Goal: Information Seeking & Learning: Learn about a topic

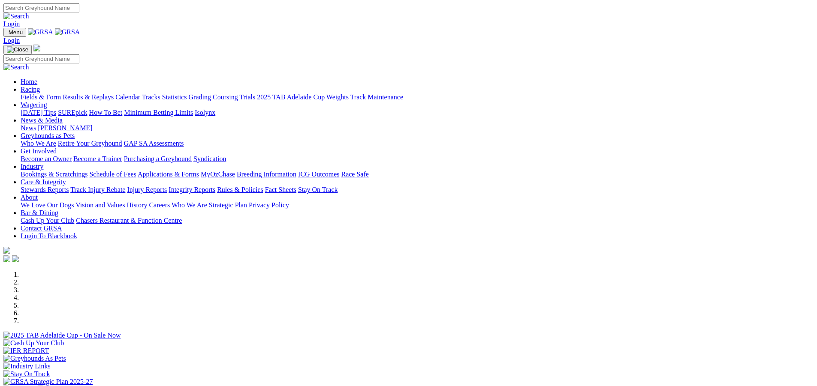
click at [40, 86] on link "Racing" at bounding box center [30, 89] width 19 height 7
click at [140, 93] on link "Calendar" at bounding box center [127, 96] width 25 height 7
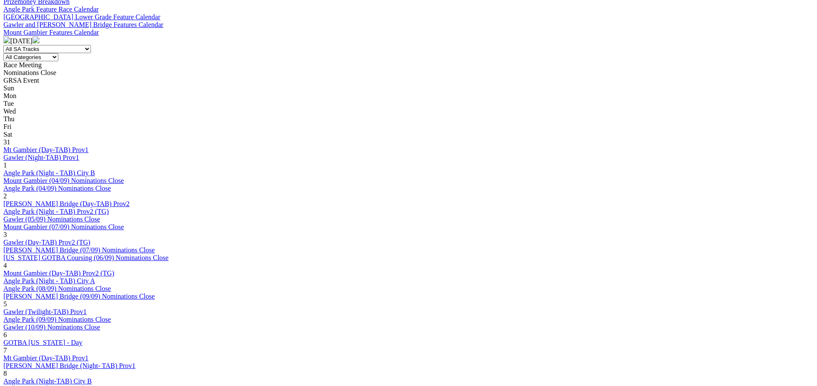
scroll to position [343, 0]
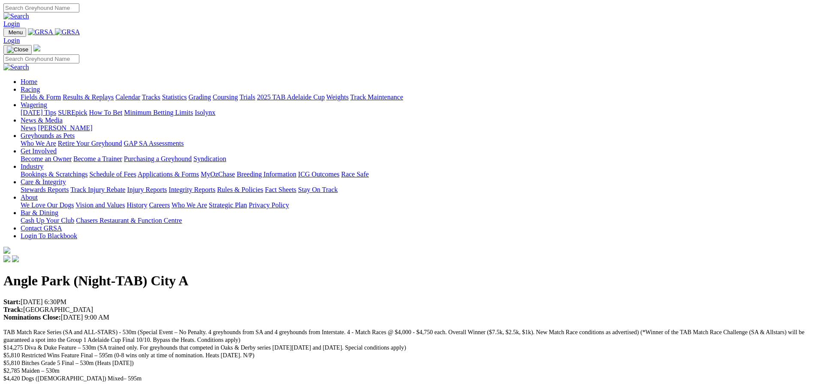
click at [40, 86] on link "Racing" at bounding box center [30, 89] width 19 height 7
click at [140, 93] on link "Calendar" at bounding box center [127, 96] width 25 height 7
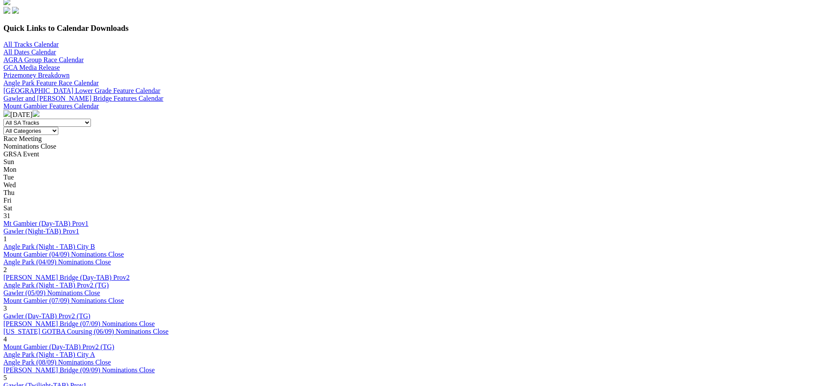
scroll to position [300, 0]
